Goal: Information Seeking & Learning: Compare options

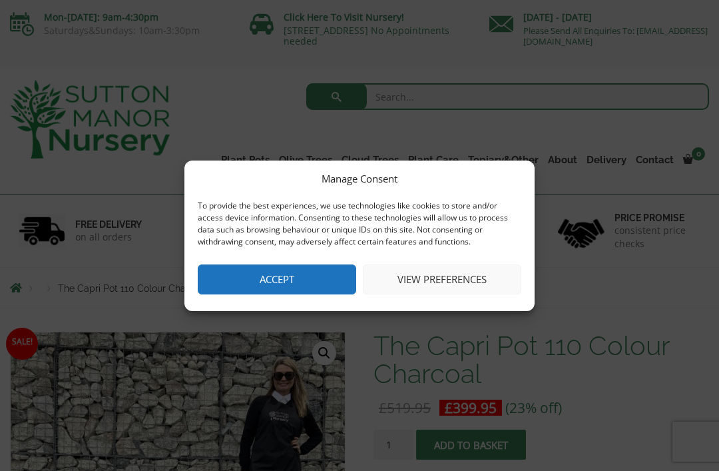
click at [438, 286] on button "View preferences" at bounding box center [442, 279] width 159 height 30
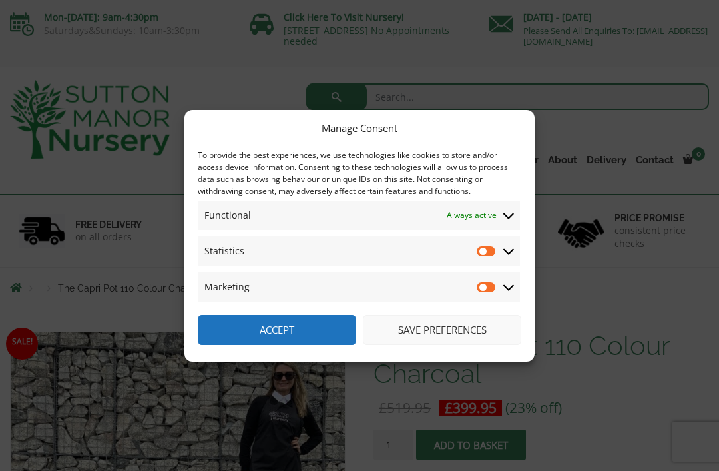
click at [493, 252] on input "Statistics" at bounding box center [487, 250] width 20 height 13
checkbox input "true"
click at [496, 290] on input "Marketing" at bounding box center [487, 286] width 20 height 13
checkbox input "true"
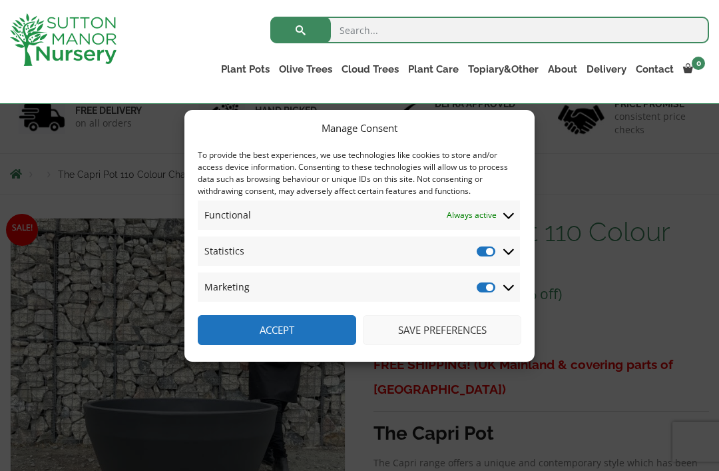
scroll to position [69, 0]
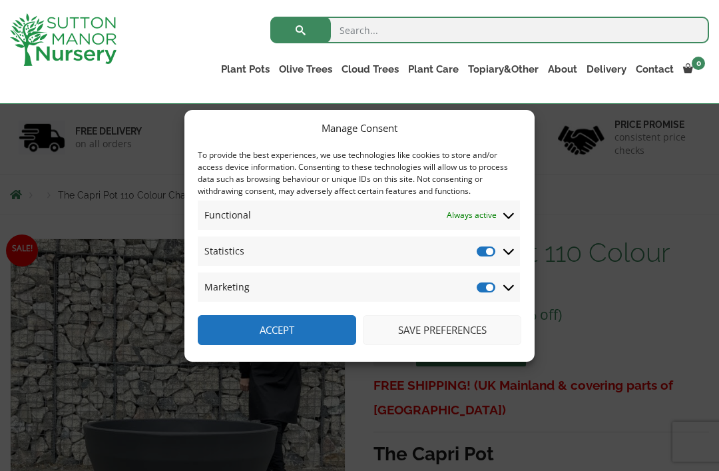
click at [439, 345] on button "Save preferences" at bounding box center [442, 330] width 159 height 30
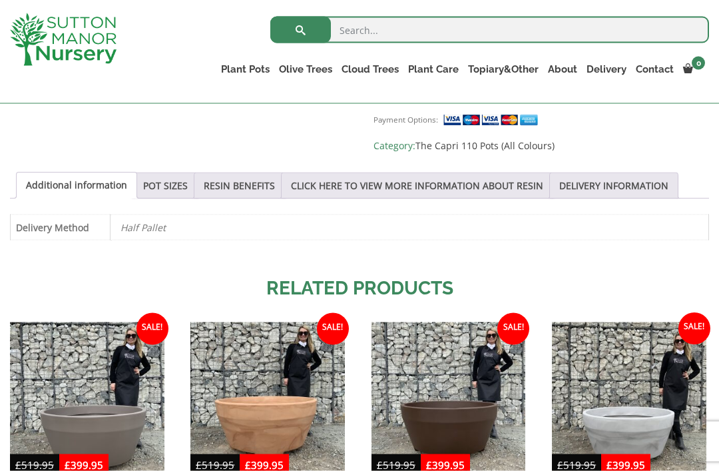
scroll to position [652, 0]
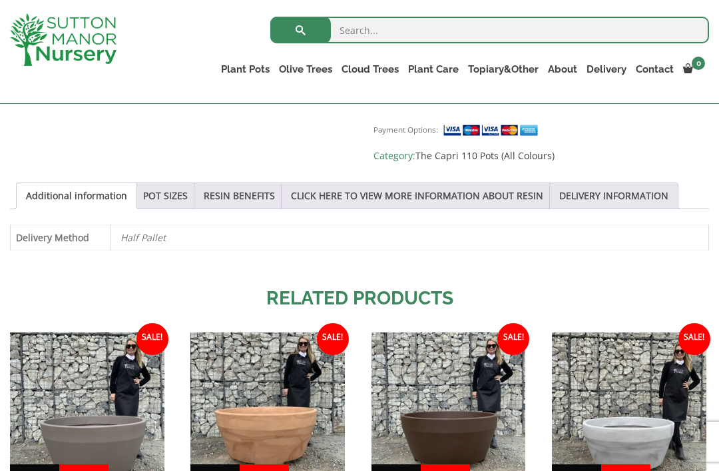
click at [166, 196] on link "POT SIZES" at bounding box center [165, 195] width 45 height 25
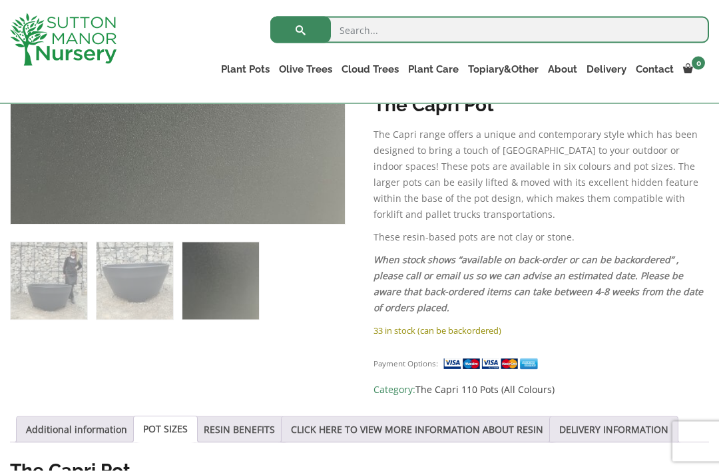
scroll to position [419, 0]
click at [0, 0] on link "Fibre Clay Pots" at bounding box center [0, 0] width 0 height 0
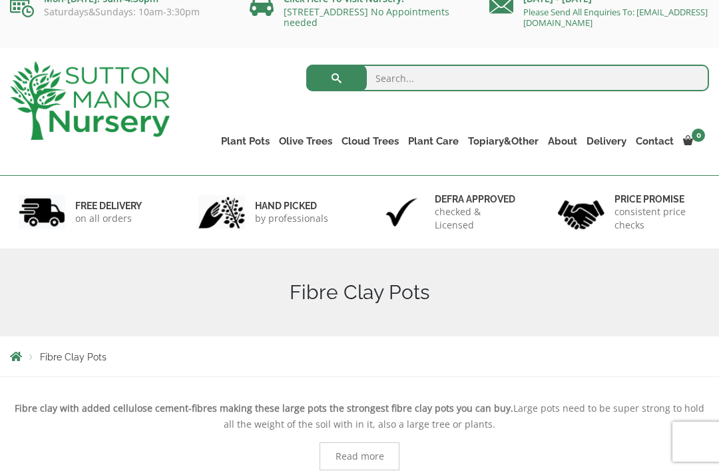
scroll to position [10, 0]
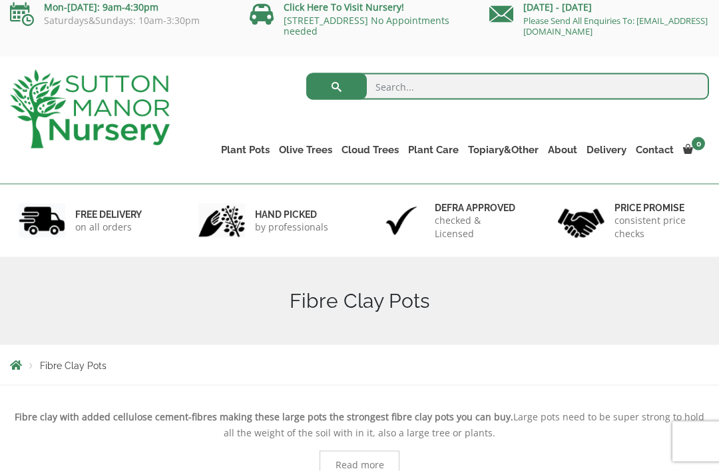
click at [0, 0] on link "Resin Bonded Pots" at bounding box center [0, 0] width 0 height 0
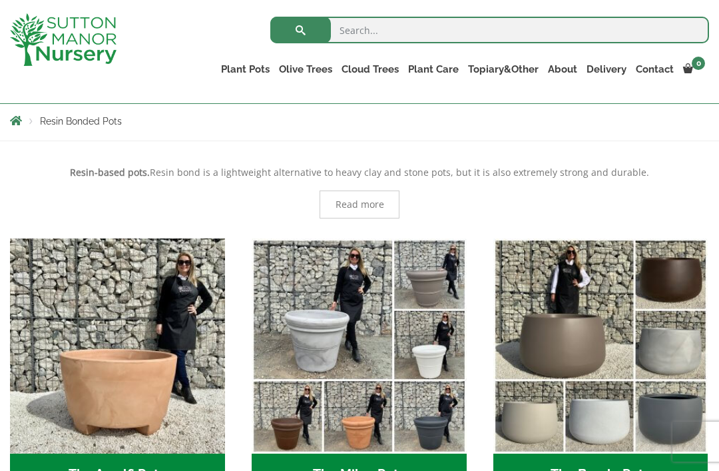
scroll to position [229, 0]
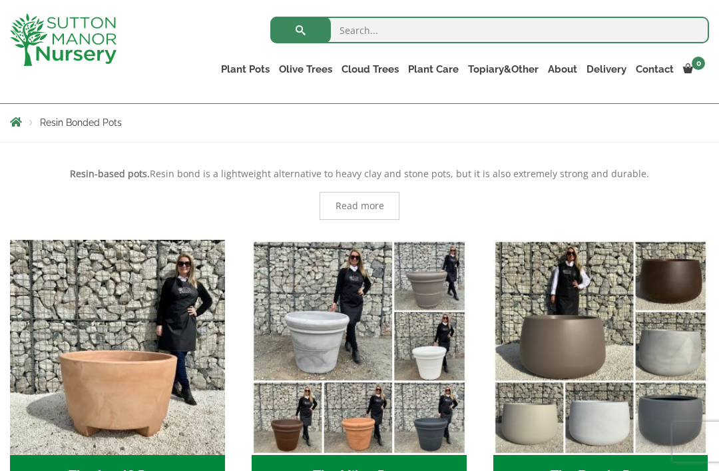
click at [608, 470] on h2 "The Barolo Pots (36)" at bounding box center [600, 475] width 215 height 41
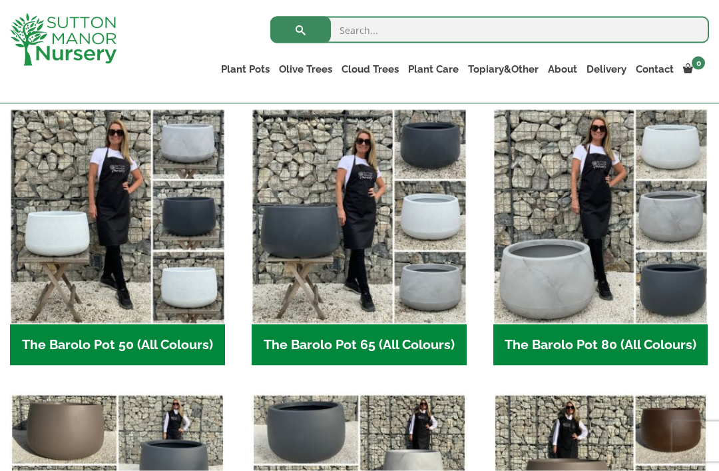
scroll to position [322, 0]
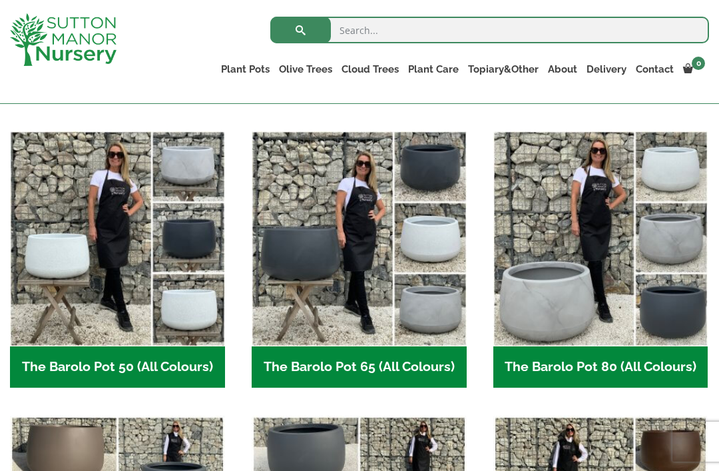
click at [572, 373] on h2 "The Barolo Pot 80 (All Colours) (6)" at bounding box center [600, 366] width 215 height 41
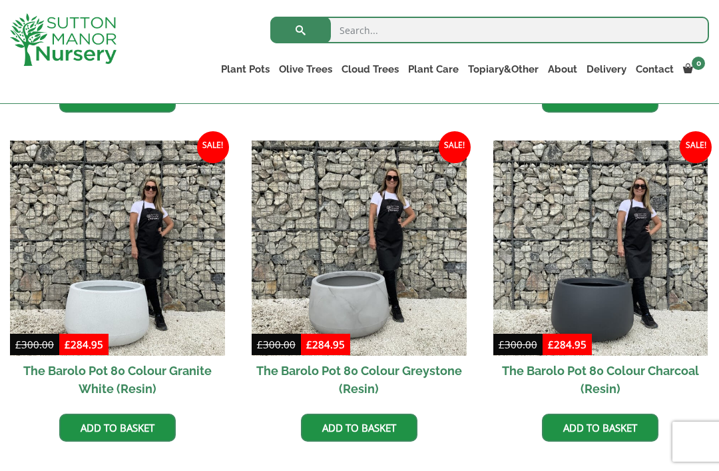
scroll to position [632, 0]
click at [621, 314] on img at bounding box center [600, 248] width 215 height 215
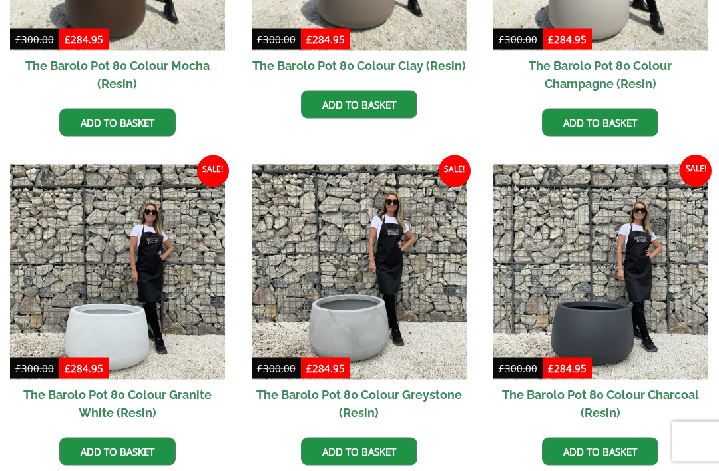
scroll to position [675, 0]
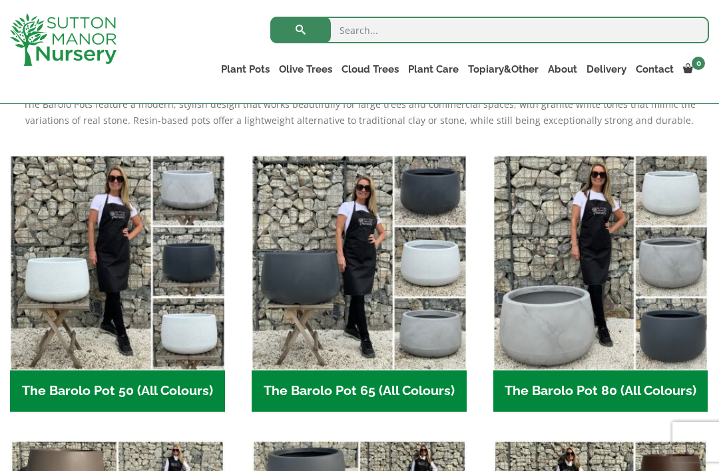
scroll to position [322, 0]
click at [382, 397] on h2 "The Barolo Pot 65 (All Colours) (6)" at bounding box center [359, 390] width 215 height 41
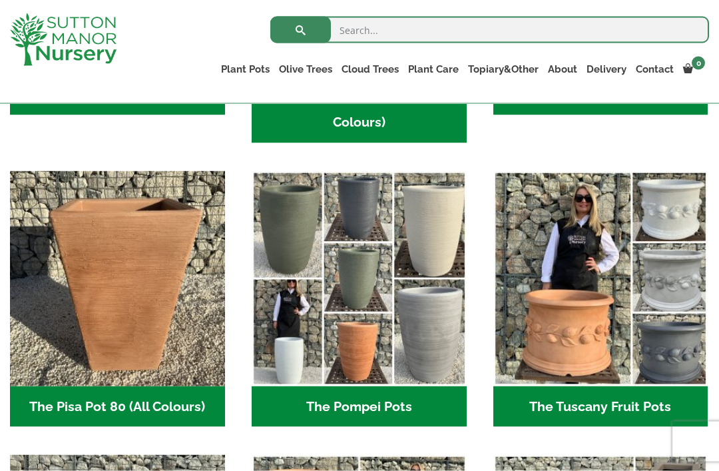
scroll to position [894, 0]
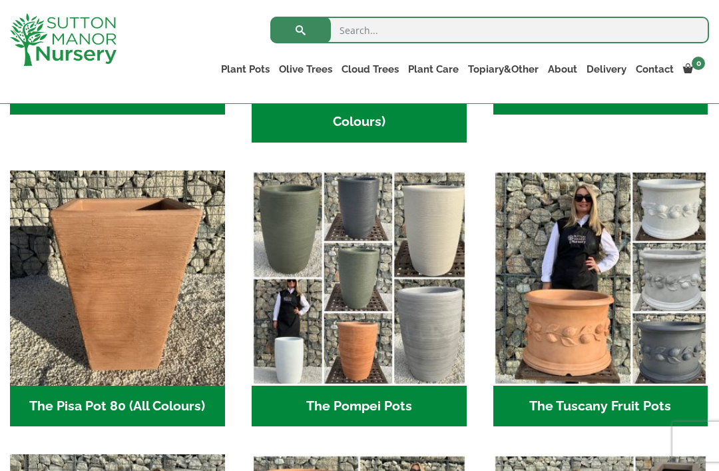
click at [373, 404] on h2 "The Pompei Pots (18)" at bounding box center [359, 406] width 215 height 41
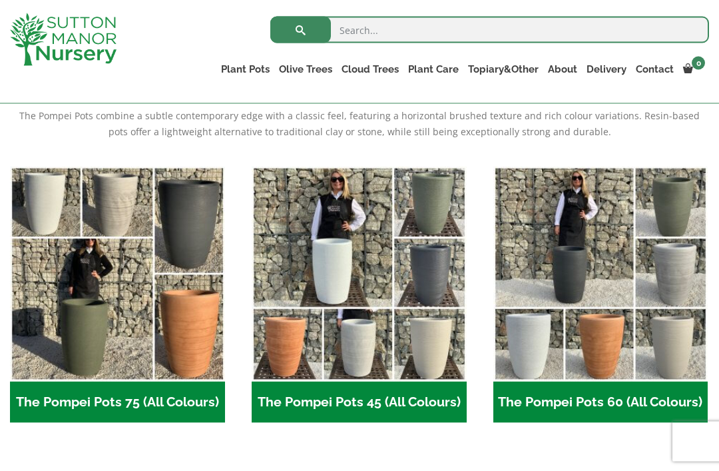
scroll to position [326, 0]
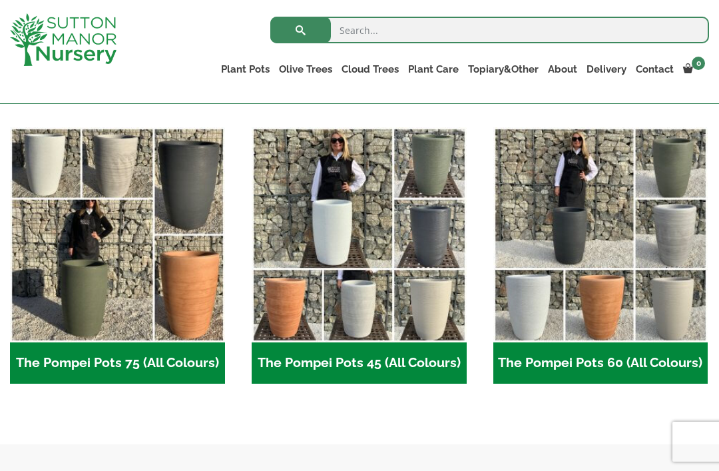
click at [126, 361] on h2 "The Pompei Pots 75 (All Colours) (6)" at bounding box center [117, 362] width 215 height 41
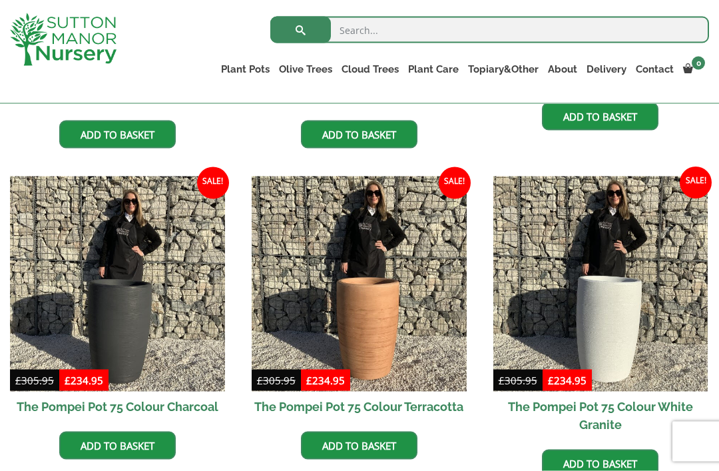
scroll to position [597, 0]
click at [137, 352] on img at bounding box center [117, 283] width 215 height 215
